Goal: Navigation & Orientation: Go to known website

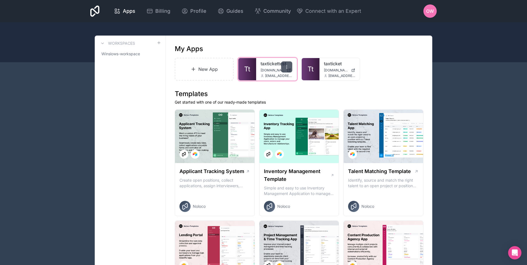
drag, startPoint x: 287, startPoint y: 67, endPoint x: 283, endPoint y: 67, distance: 4.2
click at [283, 67] on div at bounding box center [286, 66] width 11 height 11
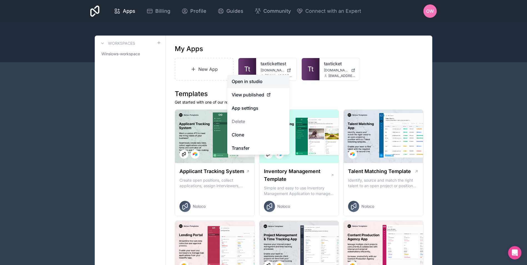
click at [241, 81] on link "Open in studio" at bounding box center [258, 81] width 62 height 13
